Goal: Task Accomplishment & Management: Manage account settings

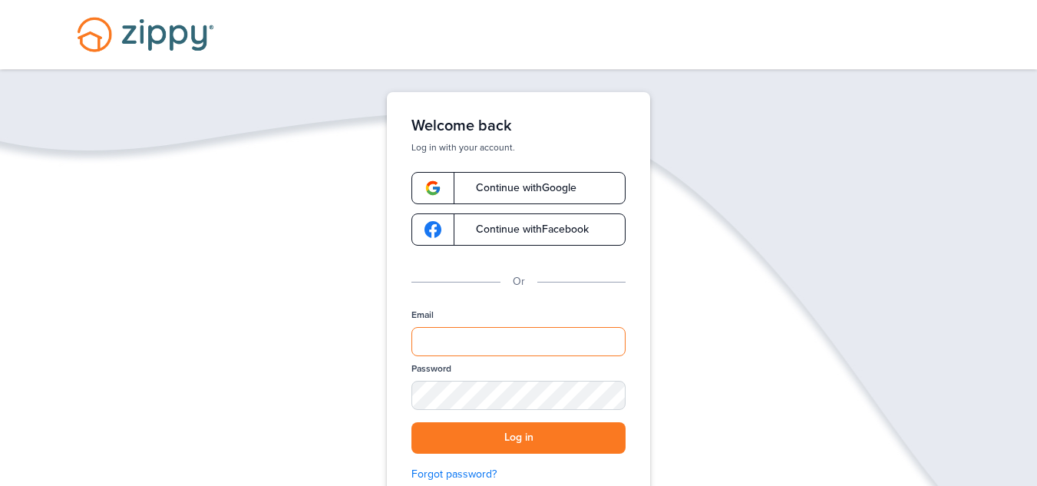
click at [509, 336] on input "Email" at bounding box center [518, 341] width 214 height 29
type input "**********"
click at [503, 440] on button "Log in" at bounding box center [518, 437] width 214 height 31
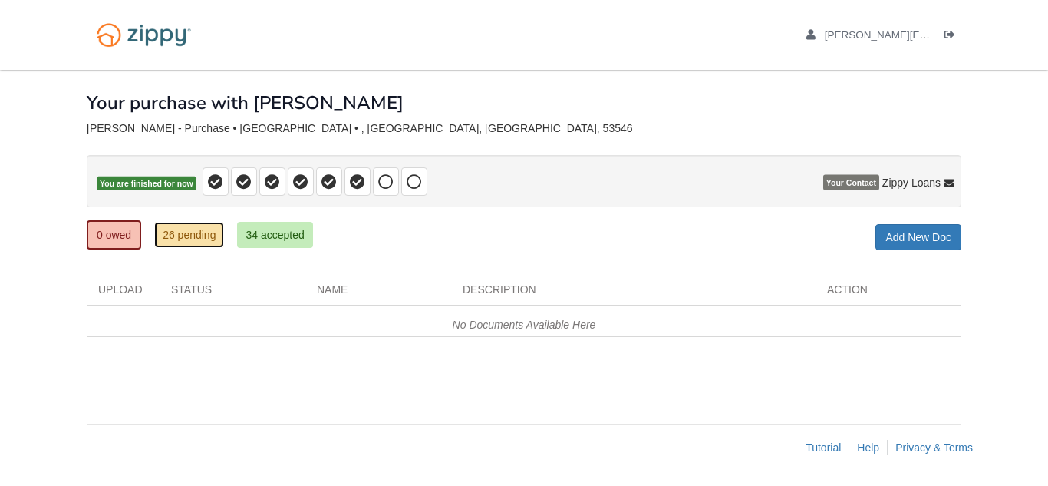
click at [175, 230] on link "26 pending" at bounding box center [189, 235] width 70 height 26
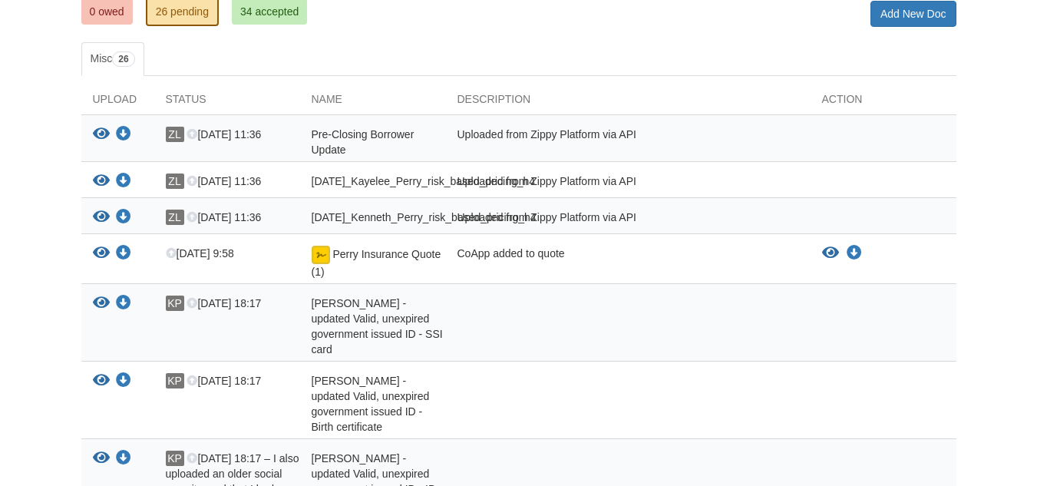
scroll to position [229, 0]
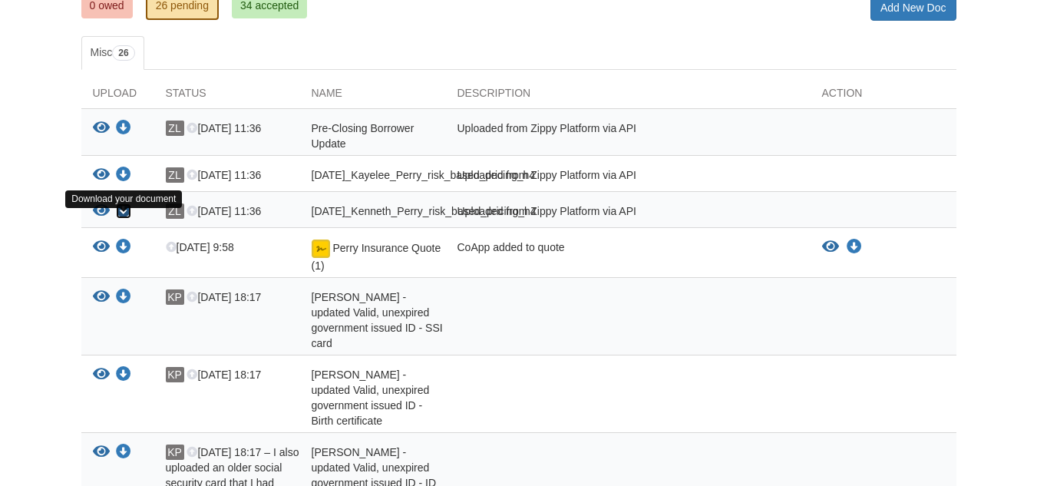
click at [131, 219] on icon "Download 08-19-2025_Kenneth_Perry_risk_based_pricing_h4" at bounding box center [123, 210] width 15 height 15
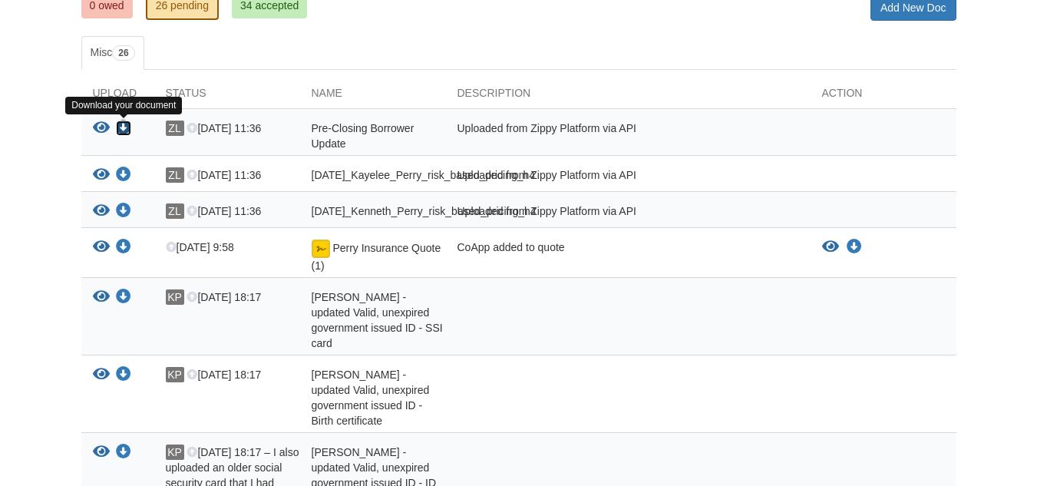
click at [122, 129] on icon "Download Pre-Closing Borrower Update" at bounding box center [123, 127] width 15 height 15
click at [259, 8] on link "34 accepted" at bounding box center [269, 5] width 75 height 26
